Goal: Task Accomplishment & Management: Manage account settings

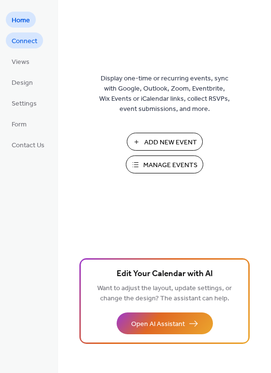
click at [32, 41] on span "Connect" at bounding box center [25, 41] width 26 height 10
click at [27, 42] on span "Connect" at bounding box center [25, 41] width 26 height 10
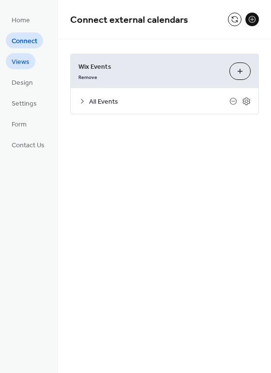
click at [15, 64] on span "Views" at bounding box center [21, 62] width 18 height 10
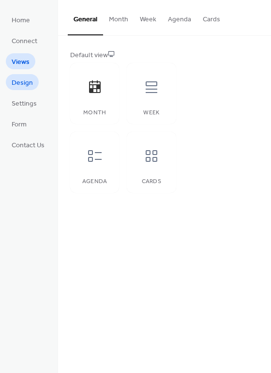
click at [27, 79] on span "Design" at bounding box center [22, 83] width 21 height 10
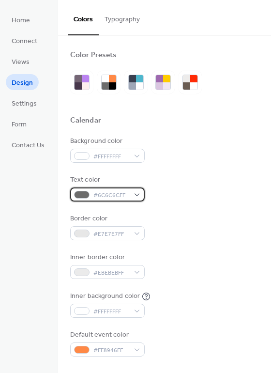
click at [98, 196] on span "#6C6C6CFF" at bounding box center [111, 195] width 36 height 10
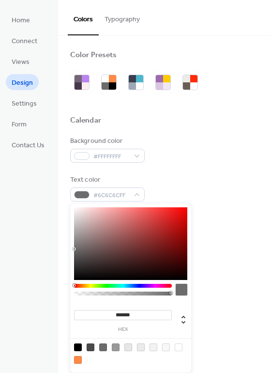
click at [90, 347] on div at bounding box center [91, 347] width 8 height 8
click at [79, 348] on div at bounding box center [78, 347] width 8 height 8
type input "*******"
click at [215, 110] on div at bounding box center [164, 105] width 189 height 22
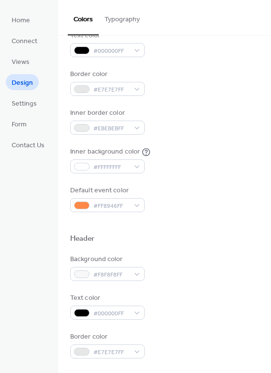
scroll to position [145, 0]
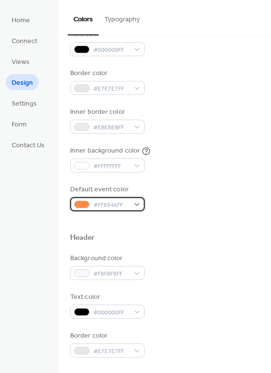
click at [137, 207] on div "#FF8946FF" at bounding box center [107, 204] width 75 height 14
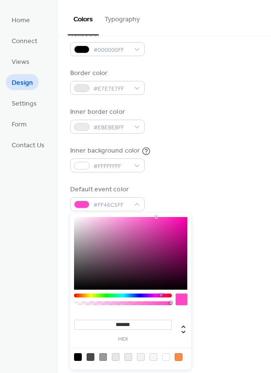
click at [161, 297] on div at bounding box center [123, 295] width 98 height 4
click at [167, 240] on div at bounding box center [130, 253] width 113 height 73
type input "*******"
drag, startPoint x: 167, startPoint y: 240, endPoint x: 177, endPoint y: 238, distance: 10.4
click at [177, 238] on div at bounding box center [177, 238] width 2 height 2
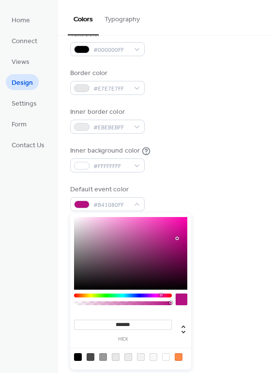
click at [198, 159] on div "Inner background color #FFFFFFFF" at bounding box center [164, 159] width 189 height 27
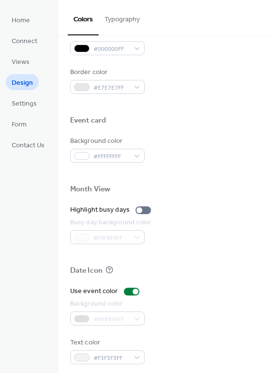
scroll to position [415, 0]
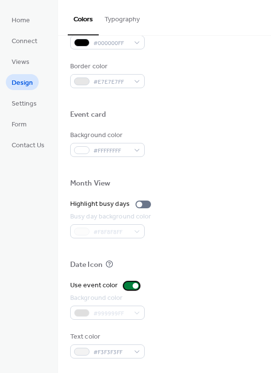
click at [127, 286] on div at bounding box center [131, 286] width 15 height 8
click at [127, 286] on div at bounding box center [128, 286] width 6 height 6
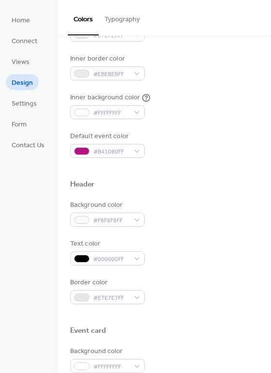
scroll to position [27, 0]
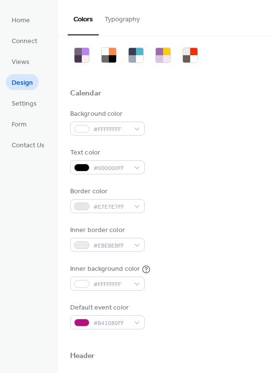
click at [127, 17] on button "Typography" at bounding box center [122, 17] width 47 height 34
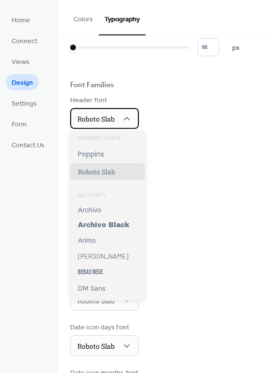
click at [98, 119] on span "Roboto Slab" at bounding box center [95, 118] width 37 height 9
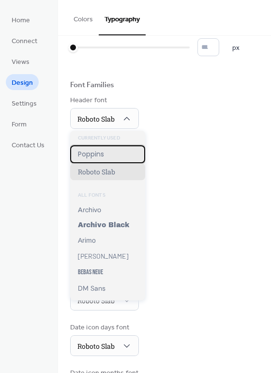
click at [97, 154] on span "Poppins" at bounding box center [91, 154] width 26 height 10
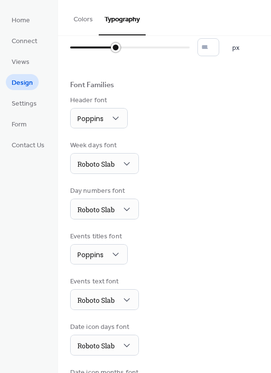
type input "**"
drag, startPoint x: 72, startPoint y: 46, endPoint x: 128, endPoint y: 52, distance: 57.0
click at [128, 52] on div at bounding box center [100, 47] width 60 height 15
click at [34, 105] on span "Settings" at bounding box center [24, 104] width 25 height 10
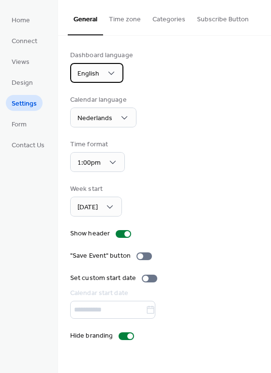
click at [104, 75] on div "English" at bounding box center [96, 73] width 53 height 20
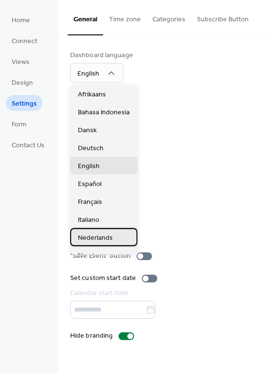
click at [92, 239] on span "Nederlands" at bounding box center [95, 238] width 35 height 10
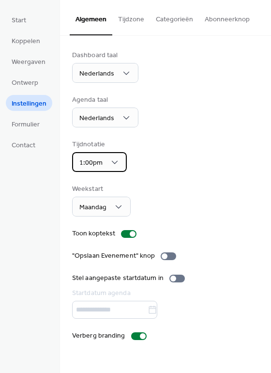
click at [100, 168] on span "1:00pm" at bounding box center [90, 162] width 23 height 13
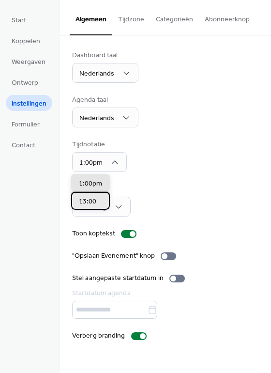
click at [91, 205] on span "13:00" at bounding box center [87, 202] width 17 height 10
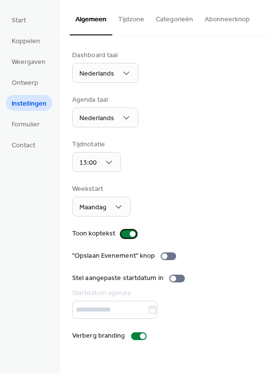
click at [126, 234] on div at bounding box center [128, 234] width 15 height 8
click at [127, 333] on label "Verberg branding" at bounding box center [111, 336] width 78 height 10
click at [138, 336] on div at bounding box center [138, 336] width 15 height 8
click at [137, 17] on button "Tijdzone" at bounding box center [131, 17] width 38 height 34
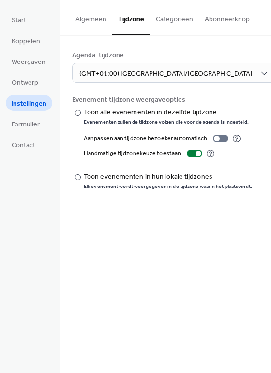
click at [162, 16] on button "Categorieën" at bounding box center [174, 17] width 49 height 34
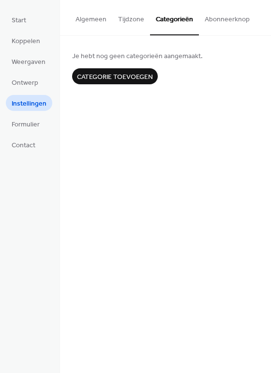
click at [213, 16] on button "Abonneerknop" at bounding box center [227, 17] width 57 height 34
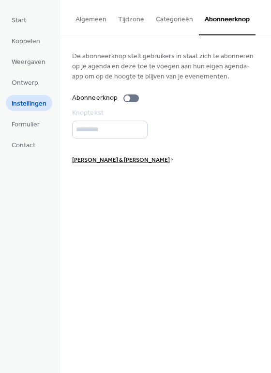
click at [88, 18] on button "Algemeen" at bounding box center [91, 17] width 43 height 34
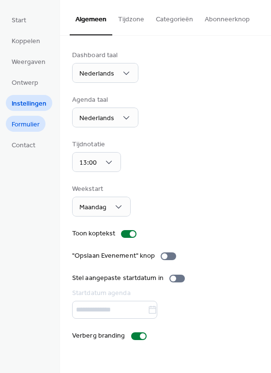
click at [25, 127] on span "Formulier" at bounding box center [26, 125] width 28 height 10
